Goal: Task Accomplishment & Management: Manage account settings

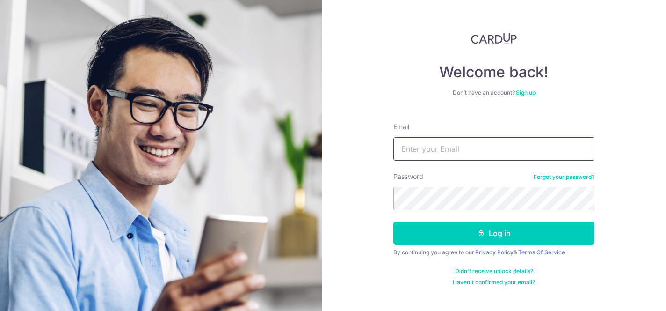
click at [544, 144] on input "Email" at bounding box center [493, 148] width 201 height 23
type input "[EMAIL_ADDRESS][DOMAIN_NAME]"
click at [393, 221] on button "Log in" at bounding box center [493, 232] width 201 height 23
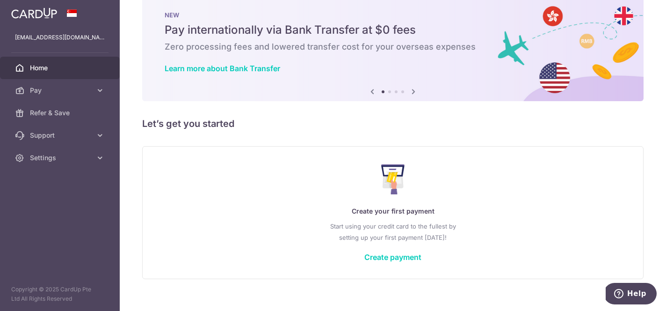
scroll to position [31, 0]
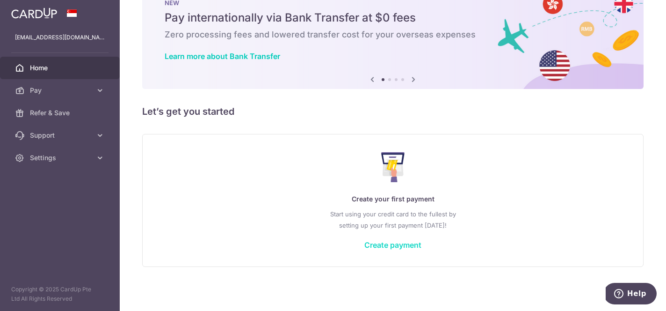
click at [381, 245] on link "Create payment" at bounding box center [392, 244] width 57 height 9
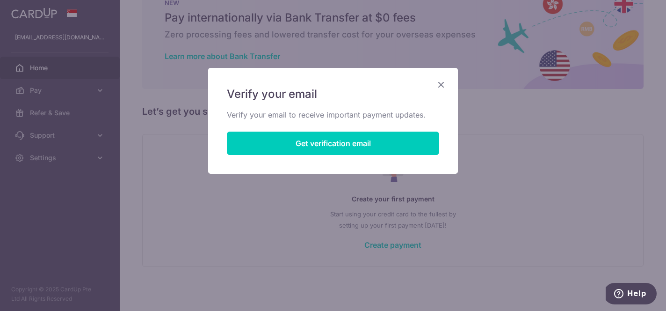
click at [442, 87] on icon "Close" at bounding box center [440, 85] width 11 height 12
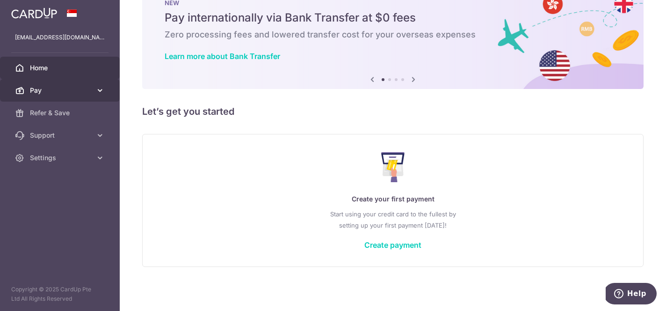
click at [63, 97] on link "Pay" at bounding box center [60, 90] width 120 height 22
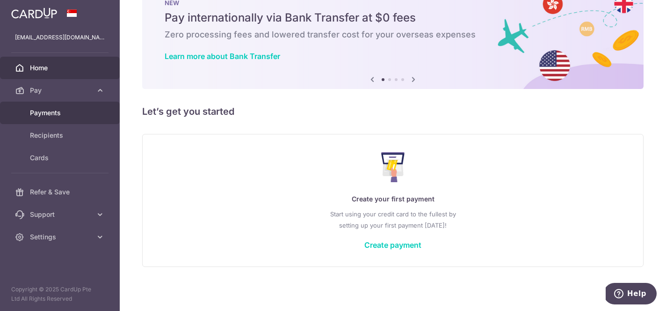
click at [64, 120] on link "Payments" at bounding box center [60, 112] width 120 height 22
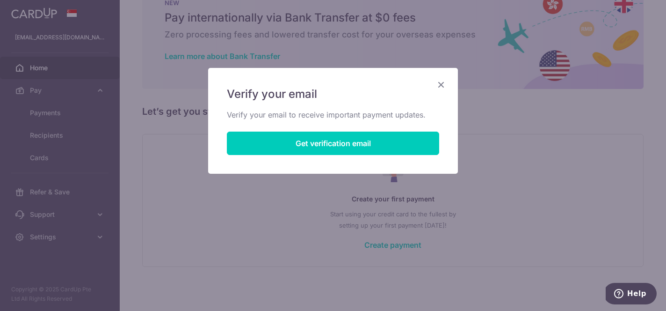
click at [439, 85] on icon "Close" at bounding box center [440, 85] width 11 height 12
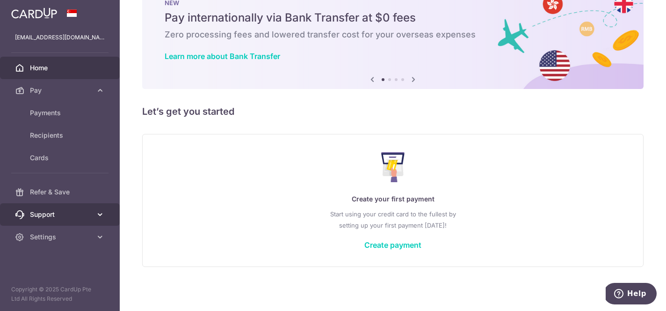
click at [58, 211] on span "Support" at bounding box center [61, 214] width 62 height 9
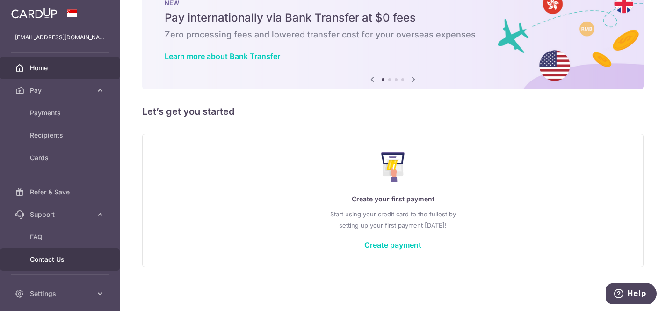
scroll to position [31, 0]
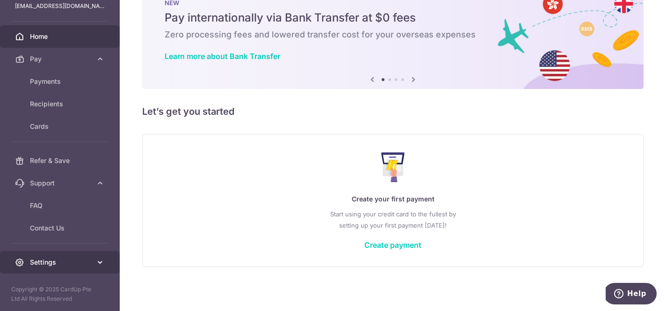
click at [63, 264] on span "Settings" at bounding box center [61, 261] width 62 height 9
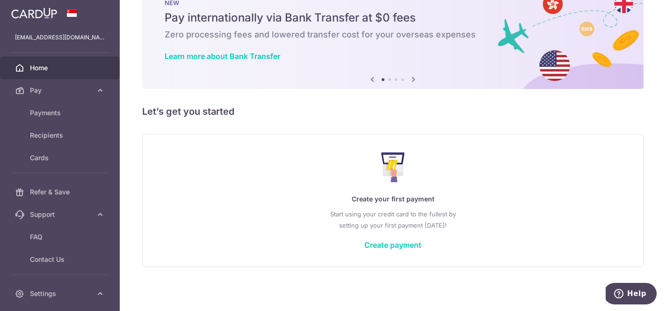
scroll to position [0, 0]
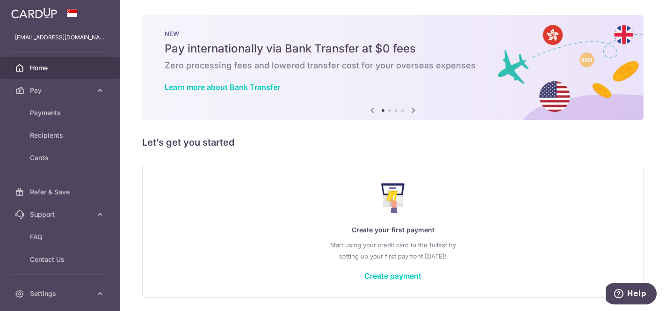
click at [413, 110] on icon at bounding box center [413, 110] width 11 height 12
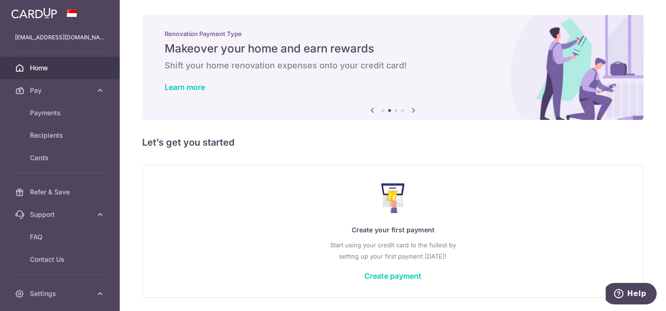
click at [413, 110] on icon at bounding box center [413, 110] width 11 height 12
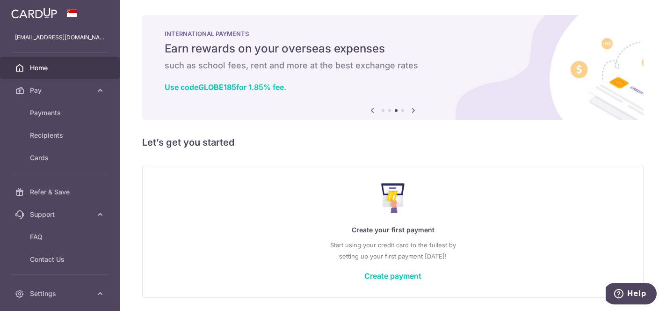
click at [413, 110] on icon at bounding box center [413, 110] width 11 height 12
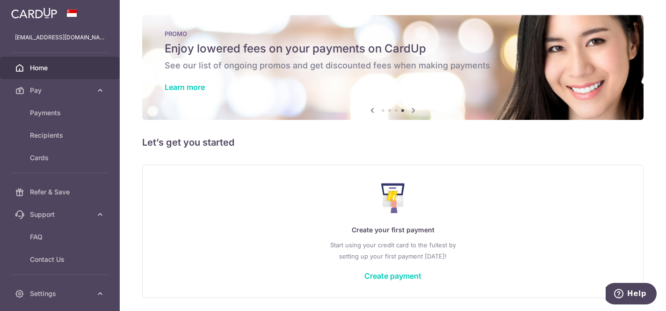
click at [413, 110] on icon at bounding box center [413, 110] width 11 height 12
